Goal: Contribute content: Contribute content

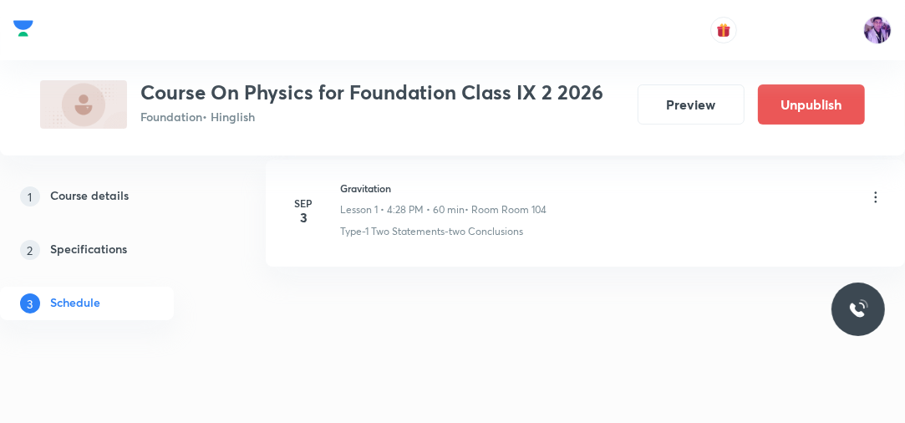
scroll to position [234, 0]
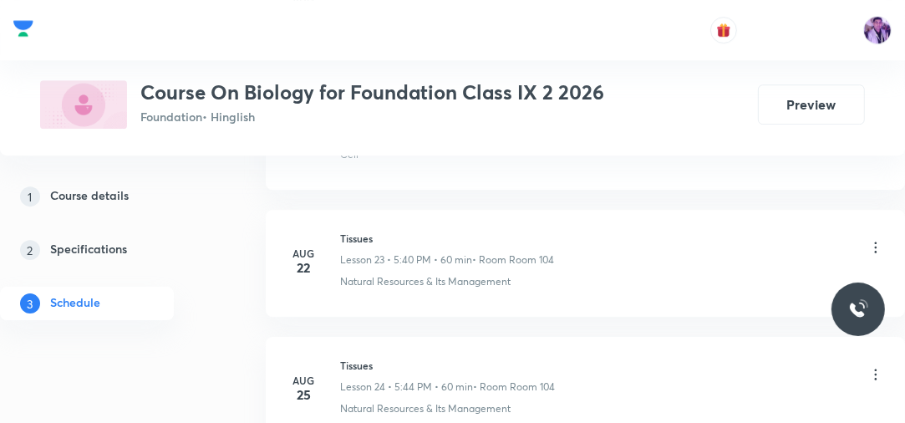
scroll to position [4265, 0]
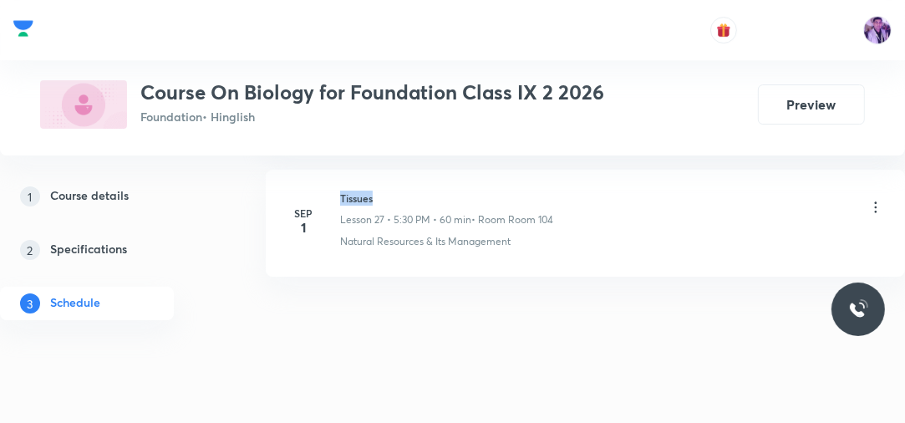
drag, startPoint x: 338, startPoint y: 190, endPoint x: 387, endPoint y: 190, distance: 48.5
click at [387, 190] on div "Sep 1 Tissues Lesson 27 • 5:30 PM • 60 min • Room Room 104 Natural Resources & …" at bounding box center [585, 219] width 597 height 58
copy h6 "Tissues"
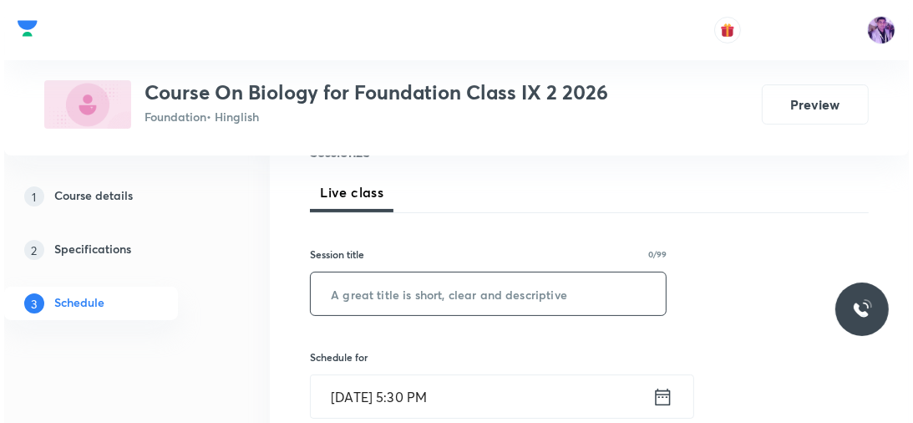
scroll to position [207, 0]
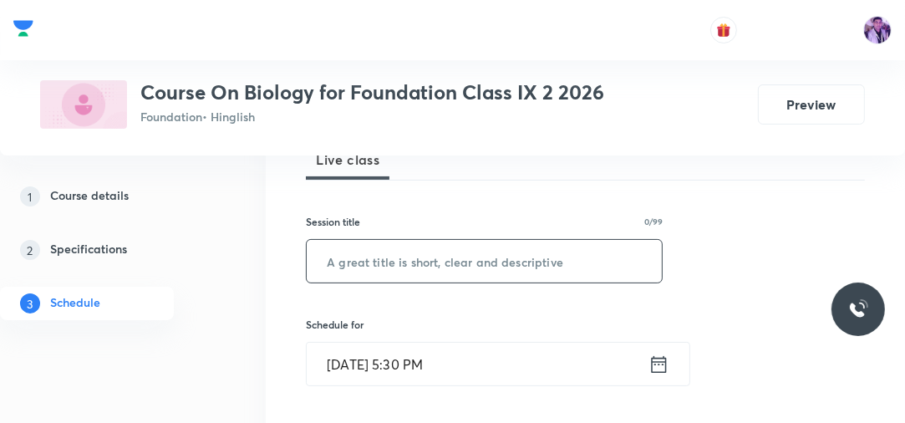
click at [537, 248] on input "text" at bounding box center [484, 261] width 355 height 43
paste input "Tissues"
type input "Tissues"
click at [449, 347] on input "Sep 3, 2025, 5:30 PM" at bounding box center [478, 364] width 342 height 43
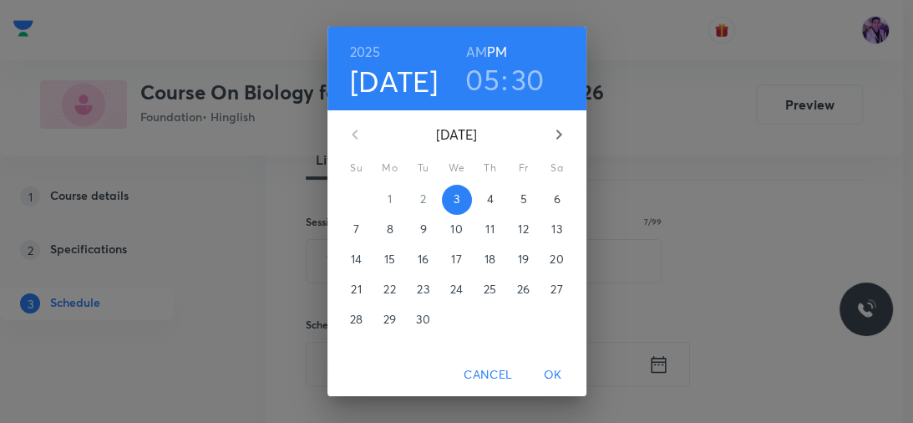
click at [516, 78] on h3 "30" at bounding box center [527, 79] width 33 height 35
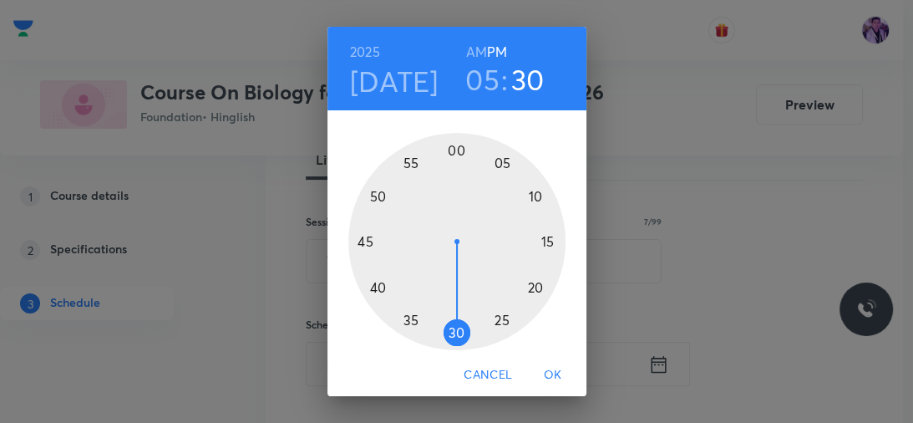
click at [373, 289] on div at bounding box center [456, 241] width 217 height 217
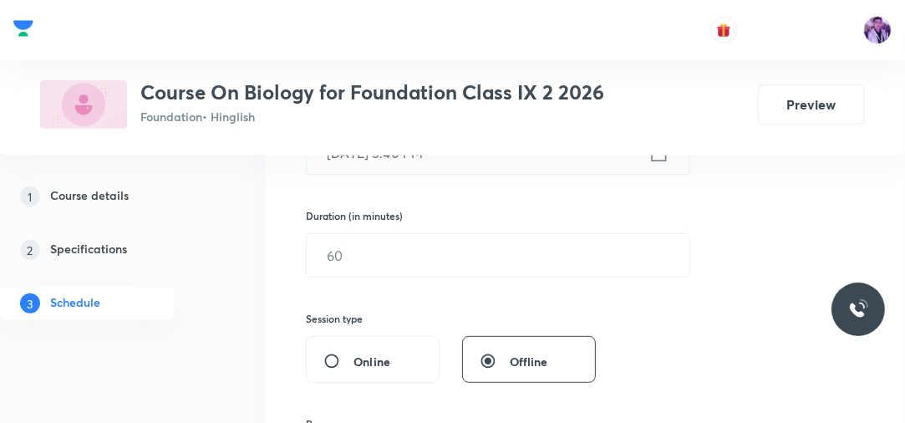
scroll to position [475, 0]
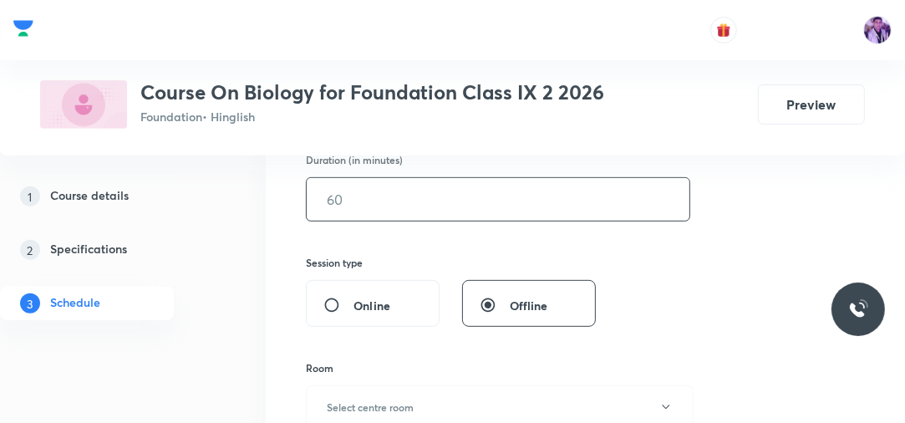
click at [360, 202] on input "text" at bounding box center [498, 199] width 383 height 43
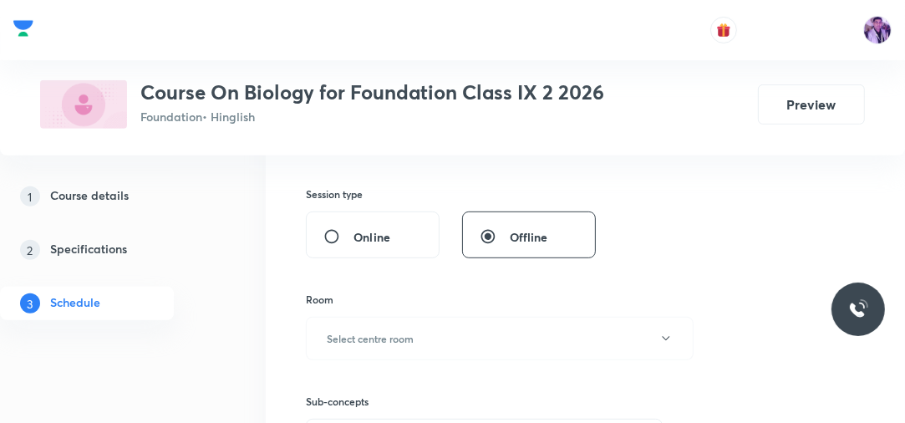
scroll to position [608, 0]
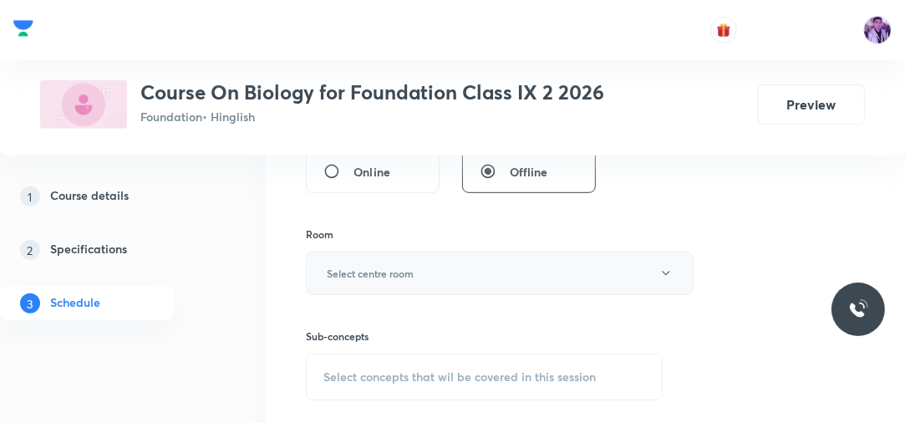
type input "50"
click at [388, 262] on button "Select centre room" at bounding box center [500, 272] width 388 height 43
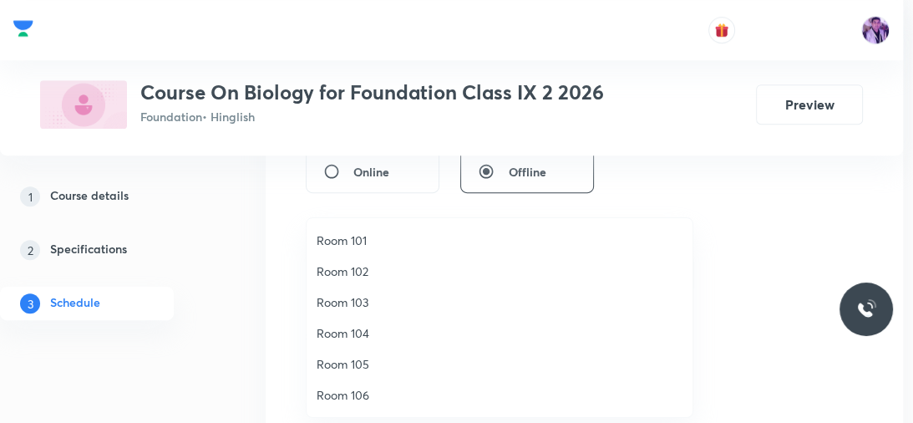
click at [368, 363] on span "Room 105" at bounding box center [500, 364] width 366 height 18
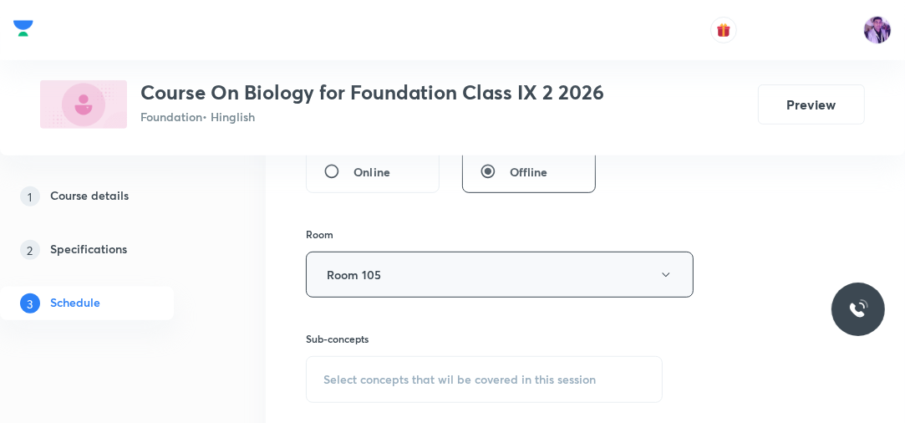
click at [433, 294] on button "Room 105" at bounding box center [500, 274] width 388 height 46
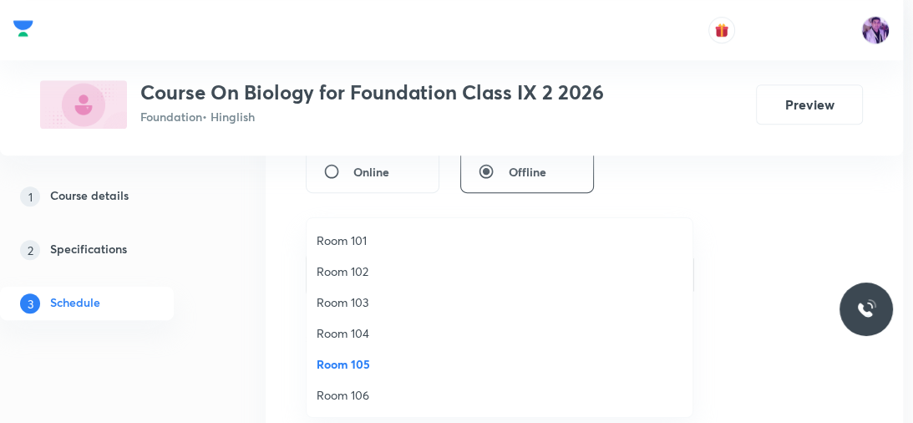
click at [370, 338] on span "Room 104" at bounding box center [500, 333] width 366 height 18
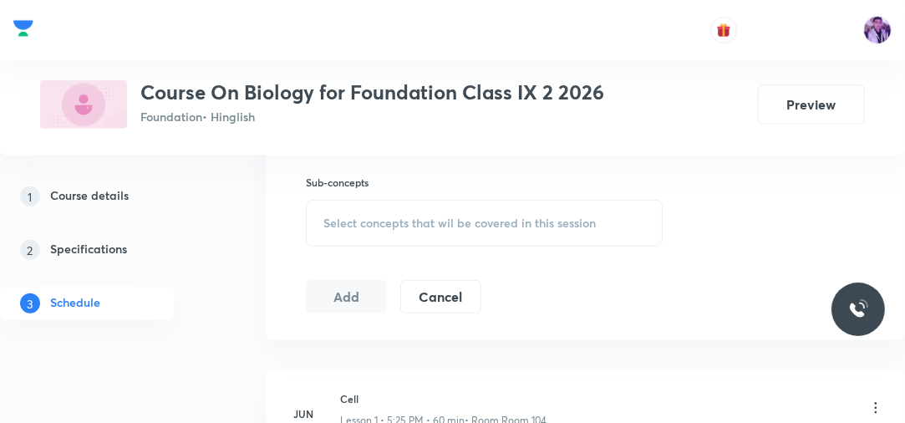
scroll to position [809, 0]
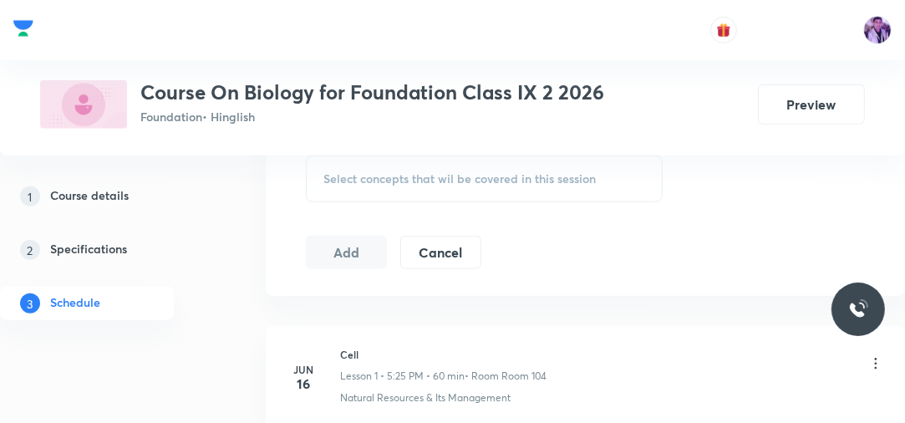
click at [455, 185] on div "Select concepts that wil be covered in this session" at bounding box center [484, 178] width 357 height 47
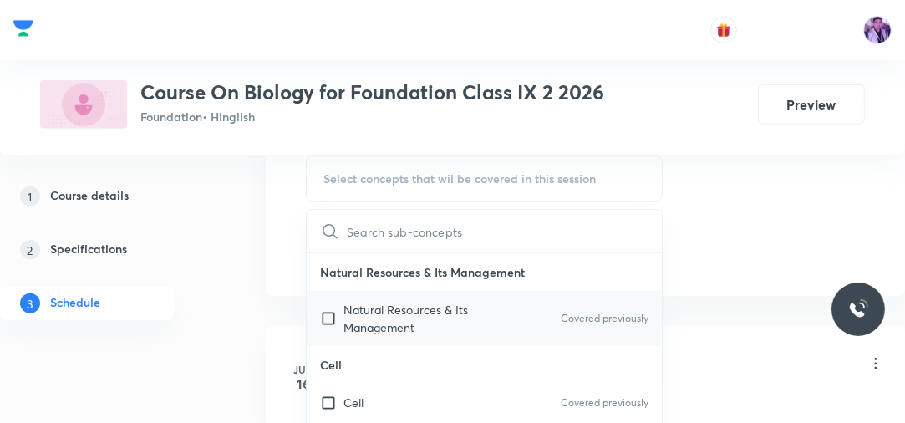
click at [407, 327] on p "Natural Resources & Its Management" at bounding box center [427, 318] width 169 height 35
checkbox input "true"
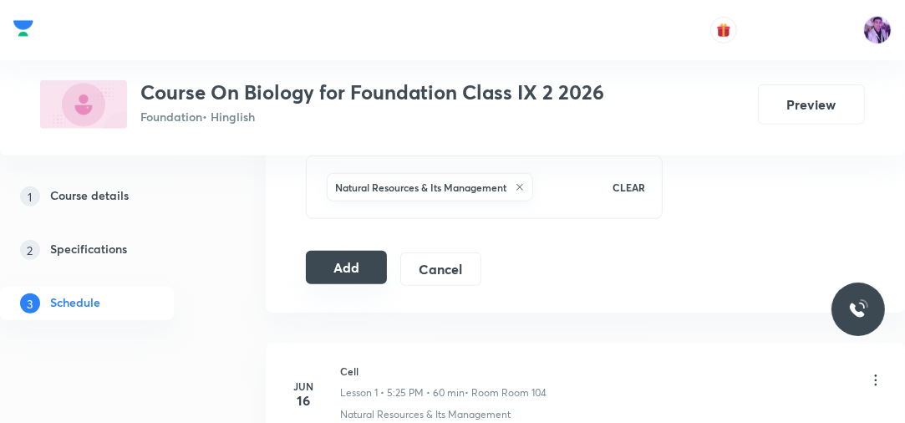
click at [343, 254] on button "Add" at bounding box center [346, 267] width 81 height 33
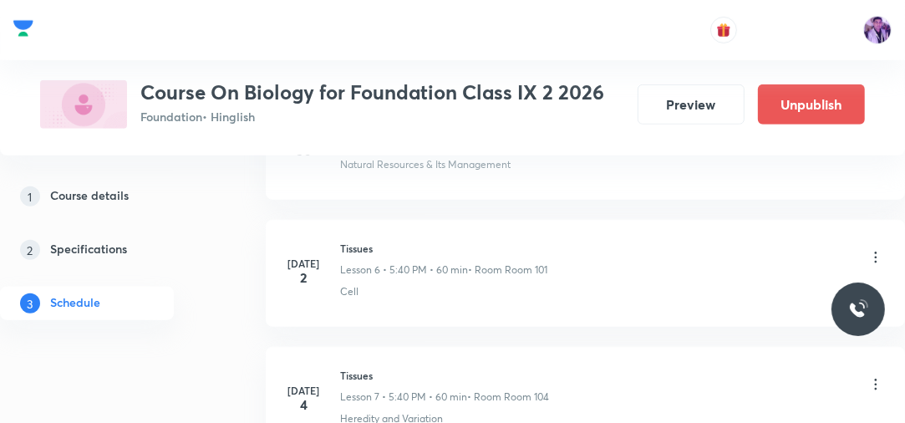
scroll to position [3654, 0]
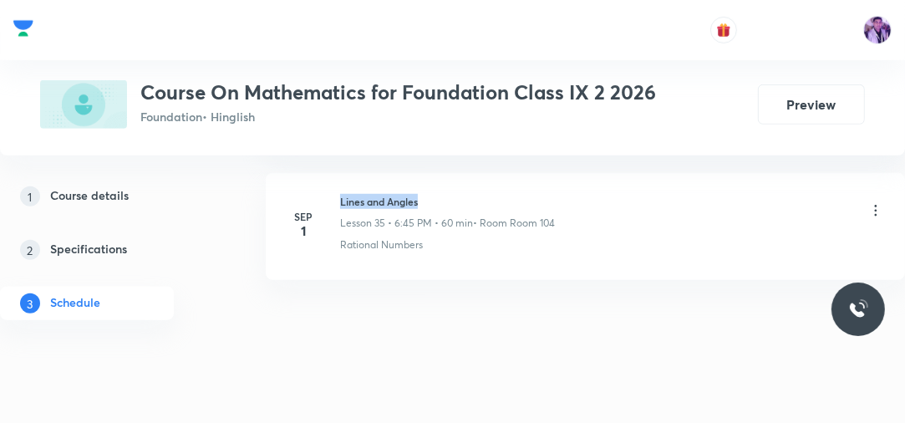
drag, startPoint x: 332, startPoint y: 180, endPoint x: 453, endPoint y: 185, distance: 121.3
click at [453, 194] on div "Sep 1 Lines and Angles Lesson 35 • 6:45 PM • 60 min • Room Room 104 Rational Nu…" at bounding box center [585, 223] width 597 height 58
copy h6 "Lines and Angles"
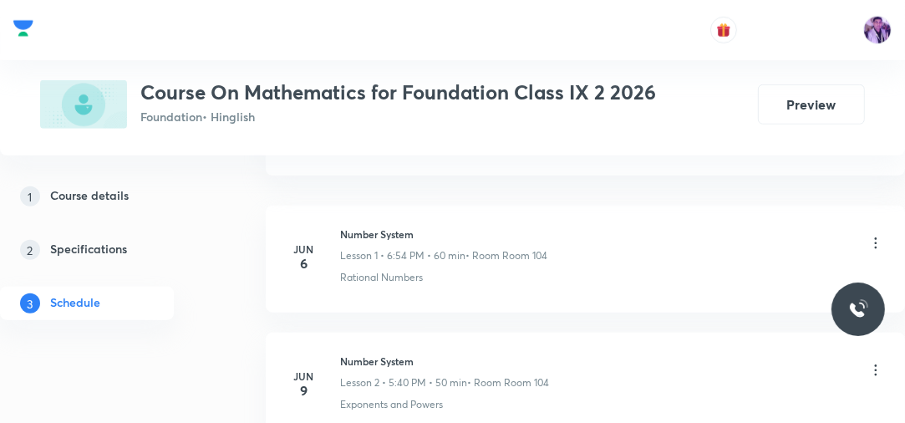
scroll to position [306, 0]
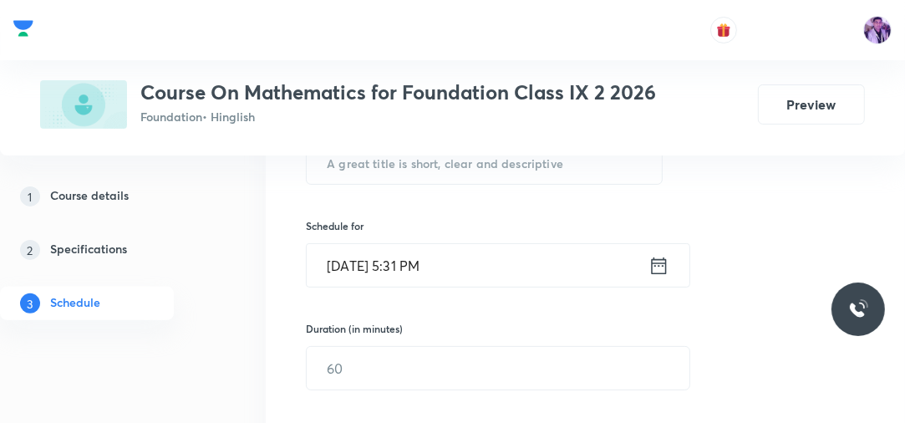
click at [494, 150] on div "Plus Courses Course On Mathematics for Foundation Class IX 2 2026 Foundation • …" at bounding box center [452, 77] width 905 height 155
click at [485, 162] on input "text" at bounding box center [484, 162] width 355 height 43
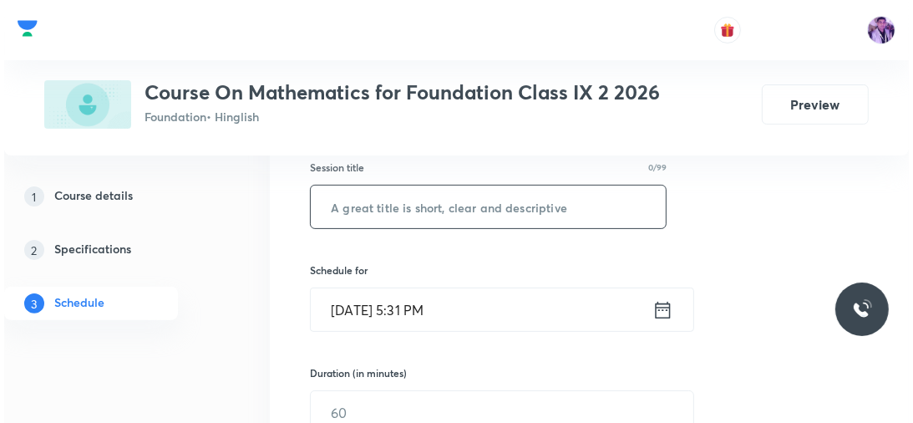
scroll to position [239, 0]
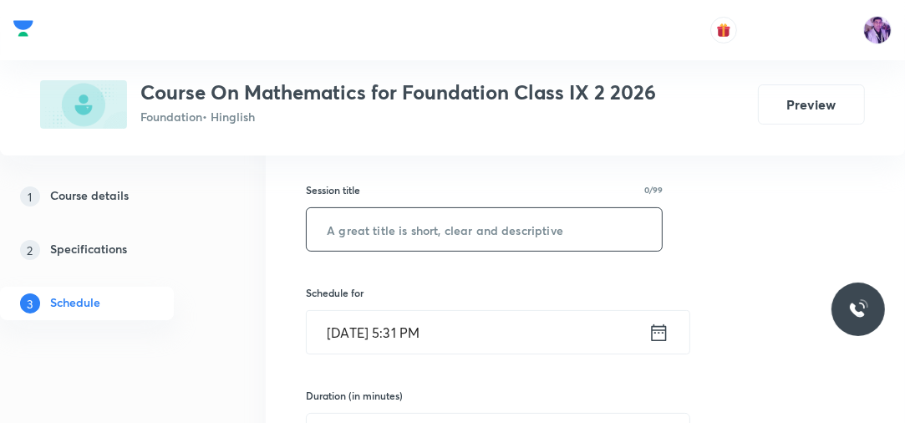
paste input "Lines and Angles"
click at [466, 235] on input "Lines and Angles" at bounding box center [484, 229] width 355 height 43
paste input "Lines and Angles"
click at [546, 231] on input "Lines and AnglesLines and Angles" at bounding box center [484, 229] width 355 height 43
type input "Lines and Angles"
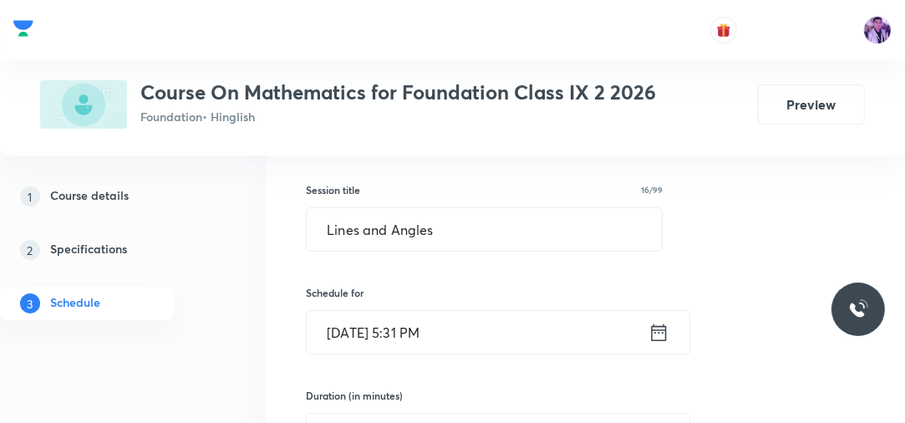
click at [412, 333] on input "Sep 3, 2025, 5:31 PM" at bounding box center [478, 332] width 342 height 43
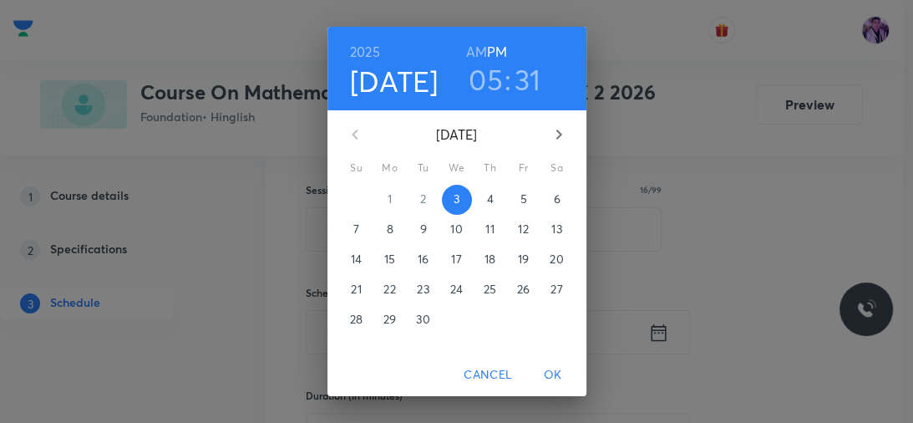
click at [485, 84] on h3 "05" at bounding box center [486, 79] width 34 height 35
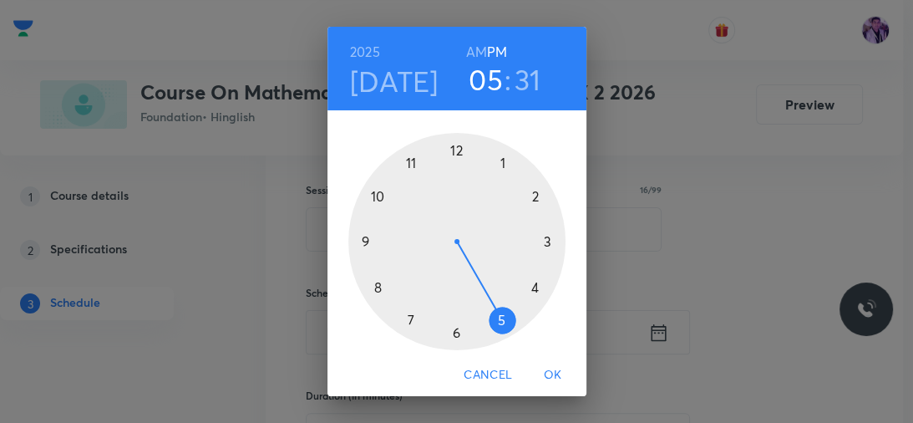
drag, startPoint x: 454, startPoint y: 336, endPoint x: 438, endPoint y: 326, distance: 18.8
click at [444, 332] on div at bounding box center [456, 241] width 217 height 217
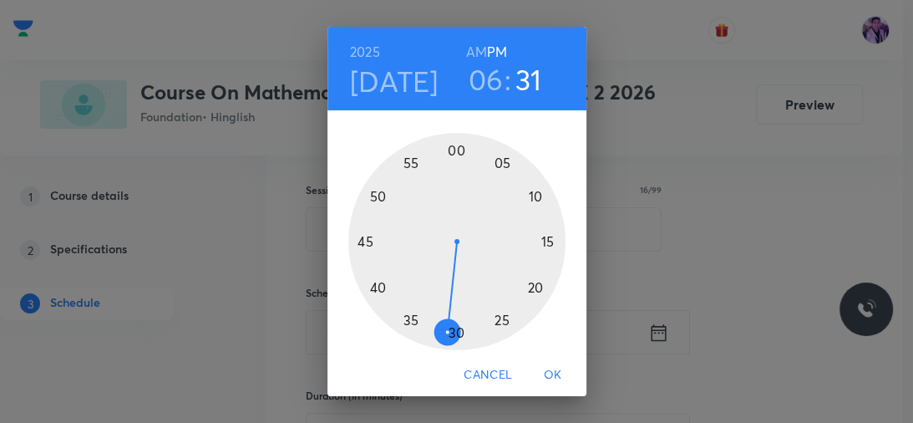
click at [359, 239] on div at bounding box center [456, 241] width 217 height 217
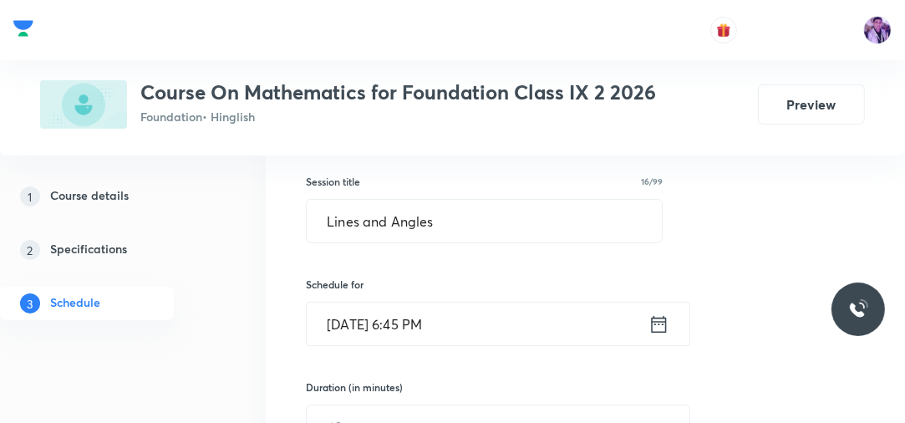
scroll to position [373, 0]
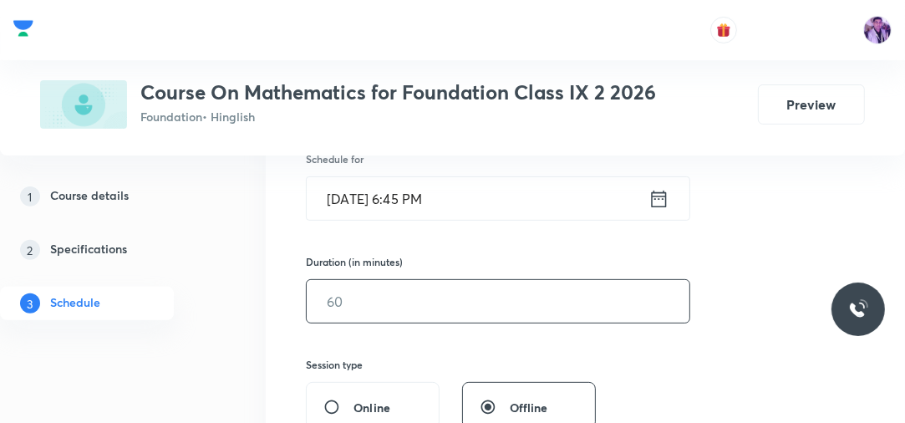
click at [389, 290] on input "text" at bounding box center [498, 301] width 383 height 43
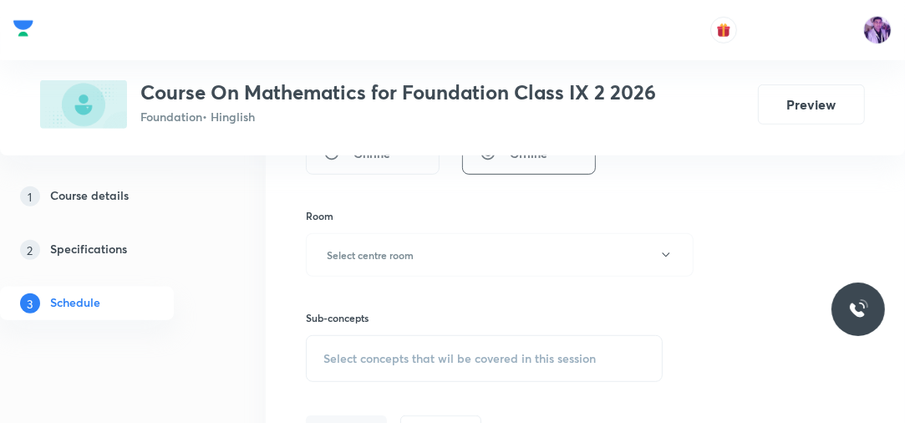
scroll to position [640, 0]
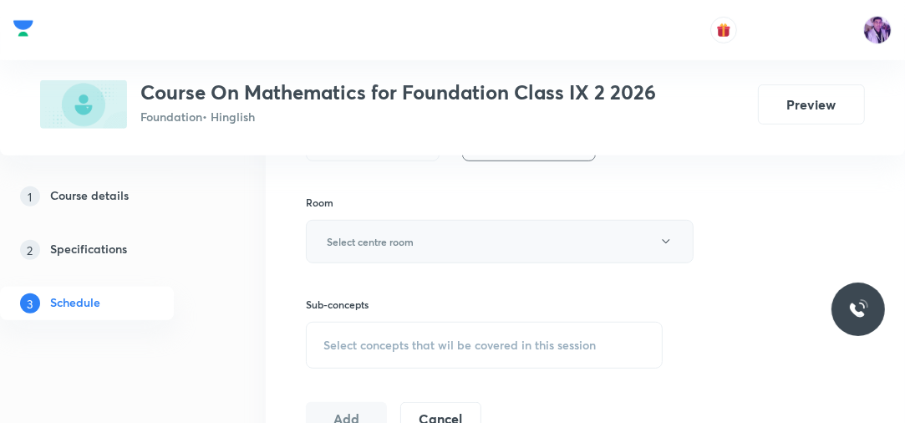
type input "60"
click at [404, 243] on h6 "Select centre room" at bounding box center [370, 241] width 87 height 15
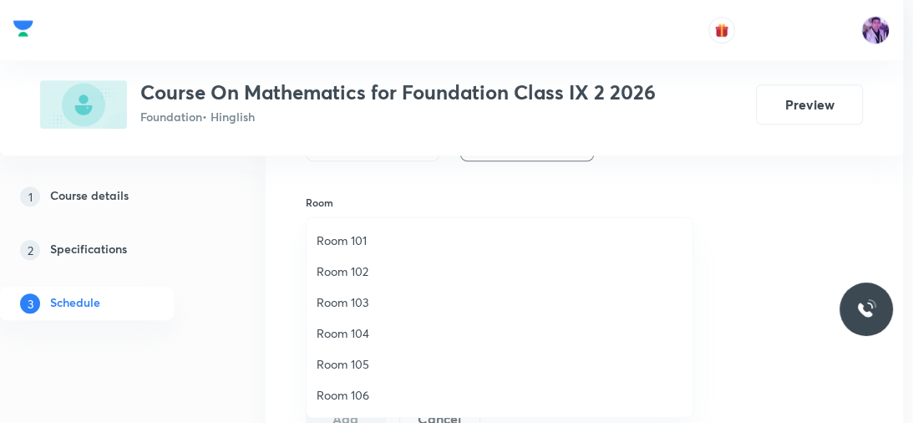
click at [370, 333] on span "Room 104" at bounding box center [500, 333] width 366 height 18
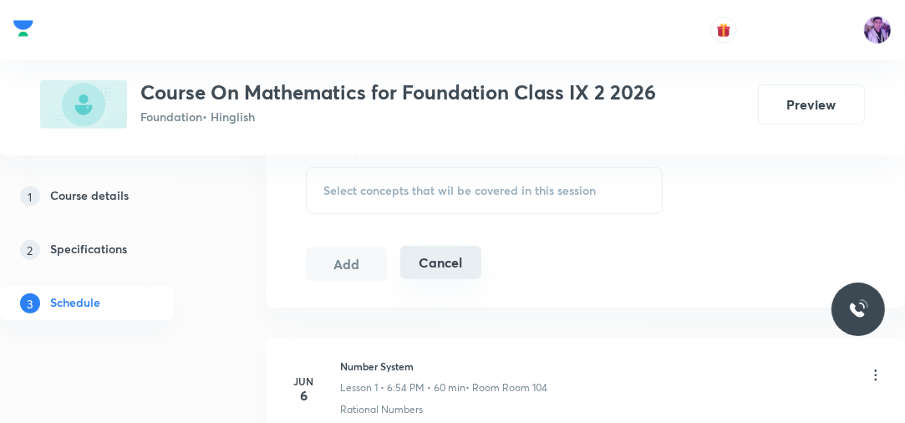
scroll to position [774, 0]
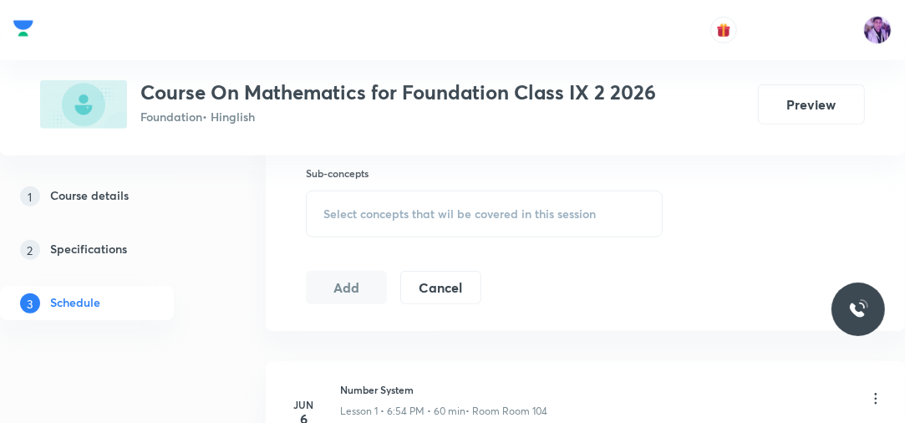
click at [470, 211] on span "Select concepts that wil be covered in this session" at bounding box center [459, 213] width 272 height 13
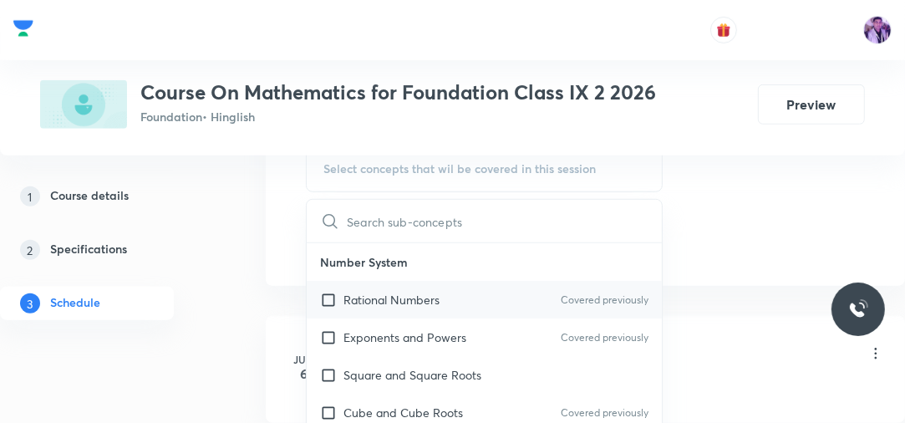
scroll to position [841, 0]
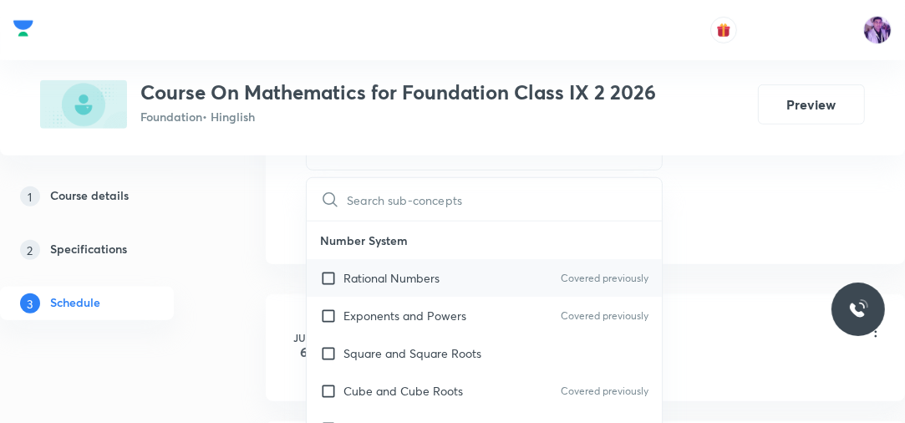
click at [391, 271] on p "Rational Numbers" at bounding box center [391, 278] width 96 height 18
checkbox input "true"
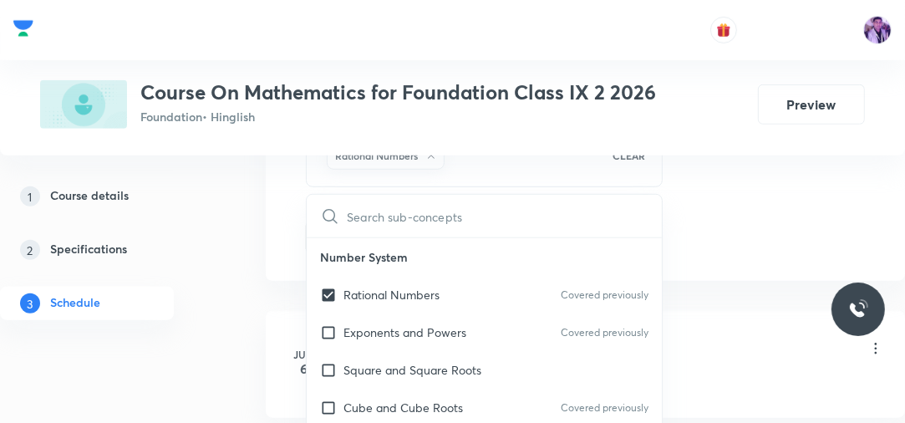
drag, startPoint x: 240, startPoint y: 278, endPoint x: 322, endPoint y: 257, distance: 84.5
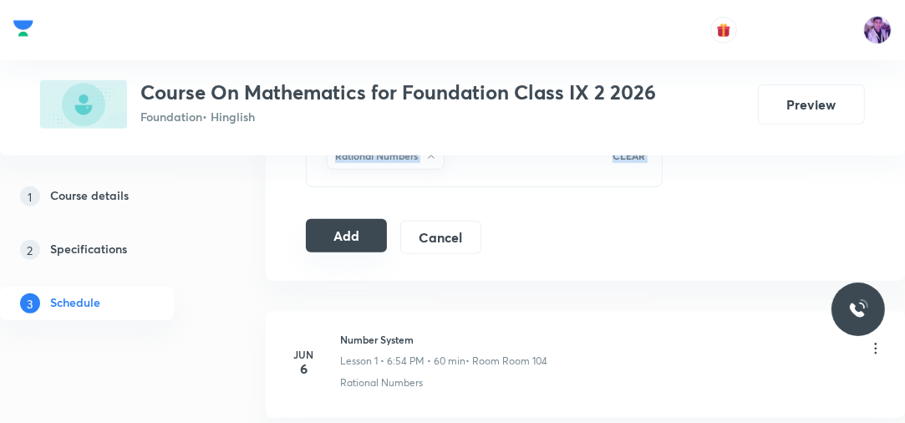
click at [348, 235] on button "Add" at bounding box center [346, 235] width 81 height 33
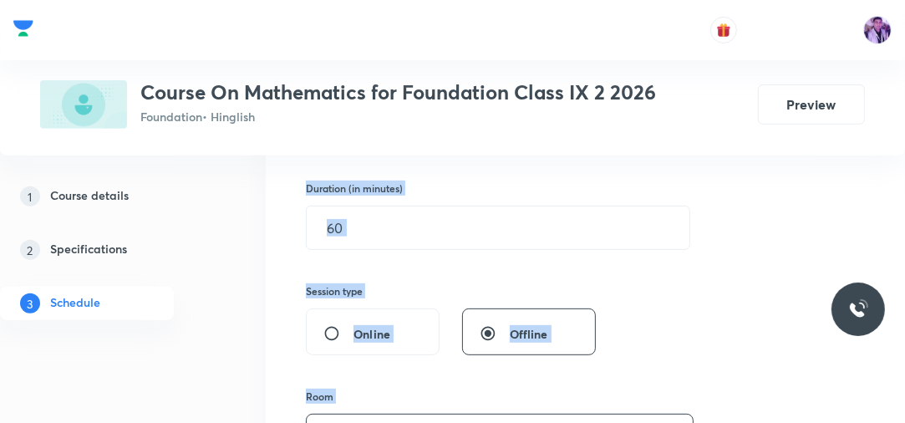
scroll to position [439, 0]
